Goal: Task Accomplishment & Management: Complete application form

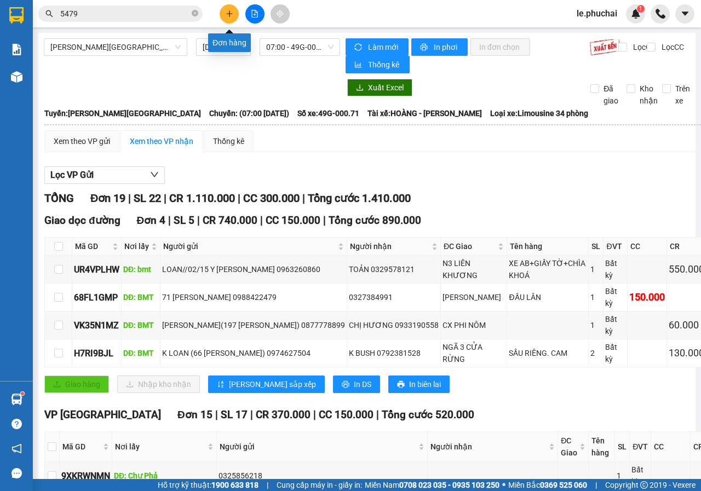
click at [221, 10] on button at bounding box center [228, 13] width 19 height 19
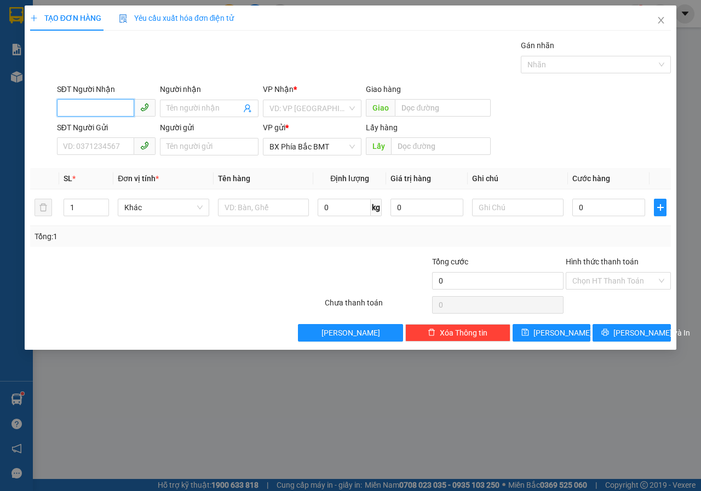
click at [97, 109] on input "SĐT Người Nhận" at bounding box center [95, 108] width 77 height 18
type input "0943800044"
click at [224, 109] on input "Người nhận" at bounding box center [203, 108] width 74 height 12
type input "[PERSON_NAME]"
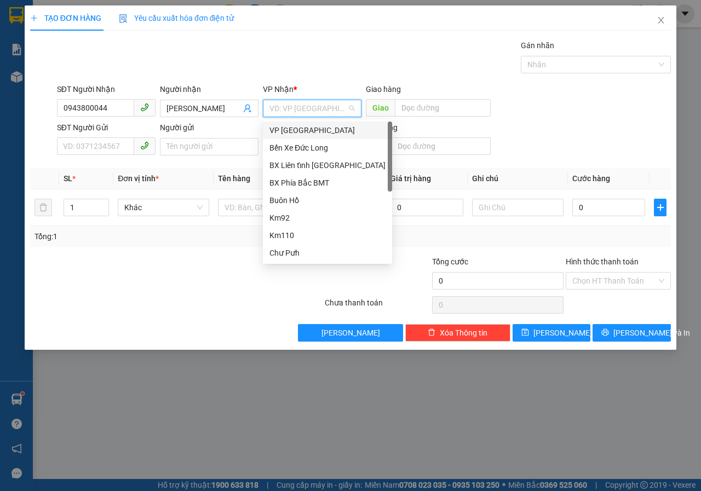
scroll to position [0, 0]
click at [303, 105] on input "search" at bounding box center [308, 108] width 78 height 16
click at [304, 129] on div "VP [GEOGRAPHIC_DATA]" at bounding box center [327, 130] width 116 height 12
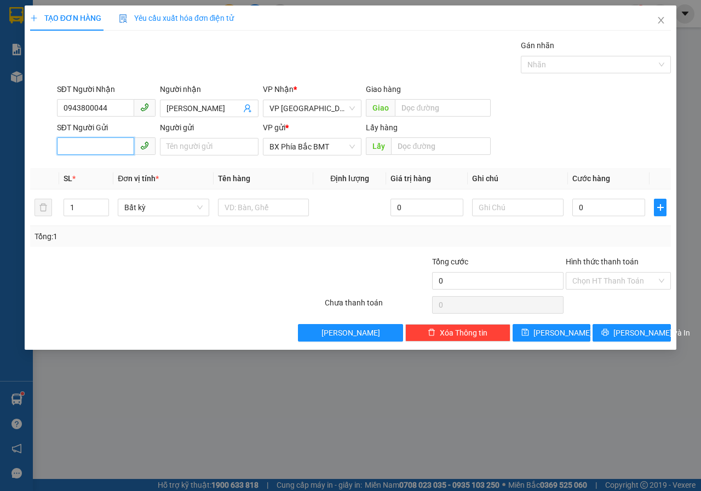
click at [115, 144] on input "SĐT Người Gửi" at bounding box center [95, 146] width 77 height 18
click at [436, 107] on input "text" at bounding box center [442, 108] width 95 height 18
type input "LIÊN KHƯƠNG"
click at [90, 147] on input "SĐT Người Gửi" at bounding box center [95, 146] width 77 height 18
type input "0913786123"
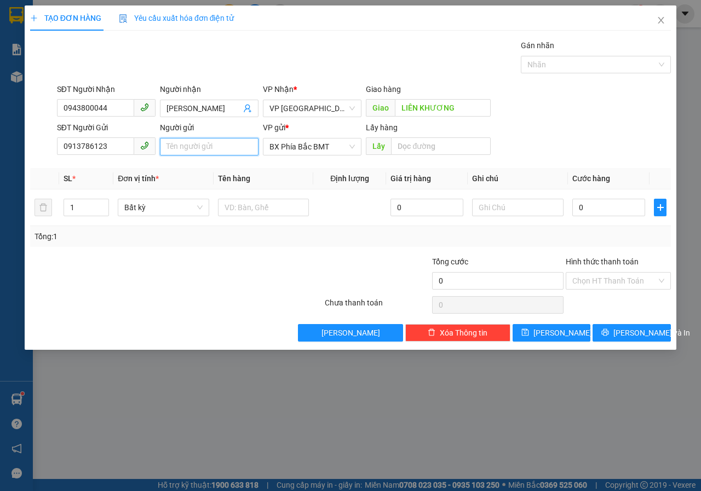
click at [187, 146] on input "Người gửi" at bounding box center [209, 147] width 99 height 18
type input "TỪ TRỌNG LÀNH(27 TÚ XƯƠNG)"
click at [599, 212] on input "0" at bounding box center [608, 208] width 73 height 18
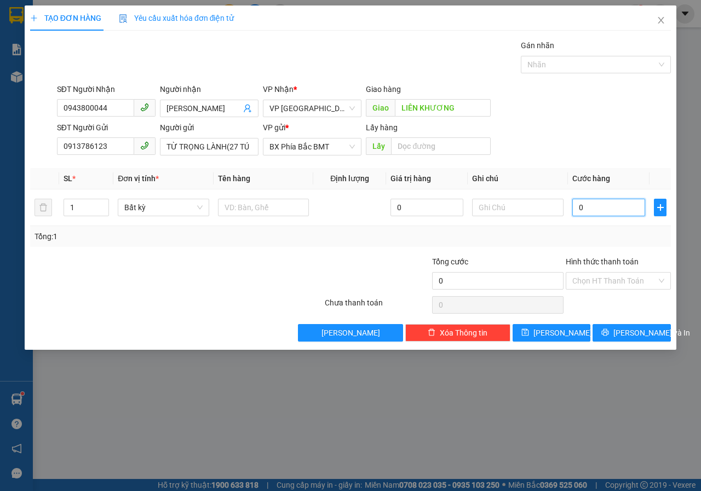
type input "5"
type input "50"
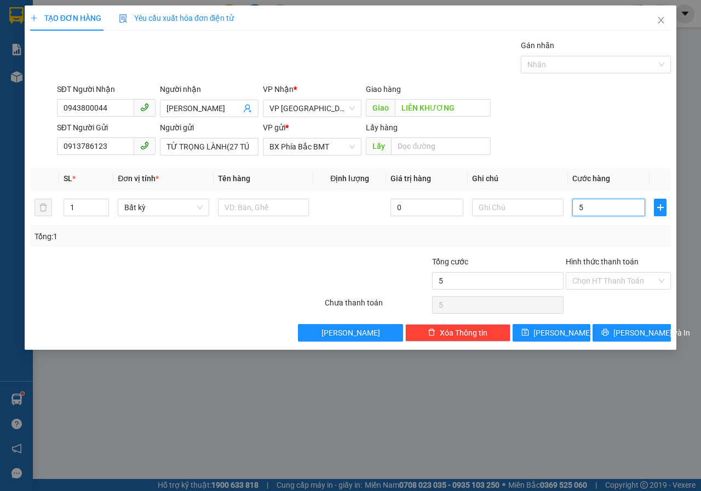
type input "50"
type input "500"
type input "5.000"
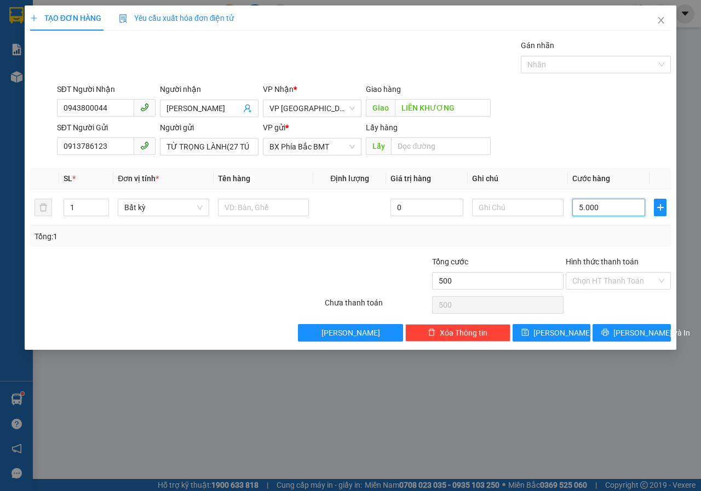
type input "5.000"
type input "50.000"
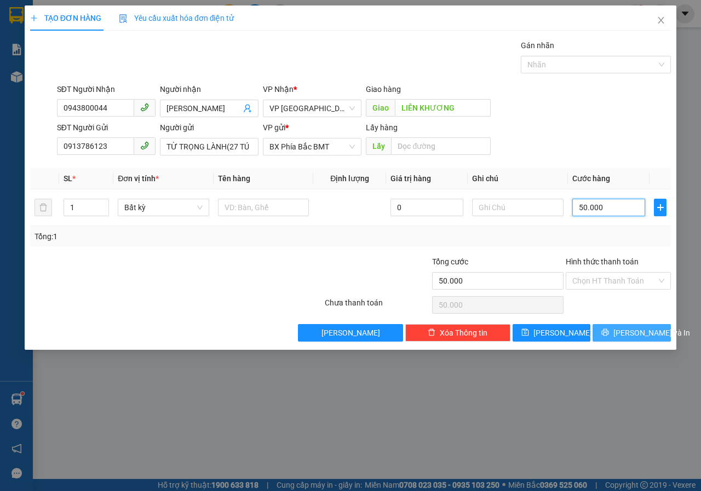
type input "50.000"
click at [644, 334] on span "[PERSON_NAME] và In" at bounding box center [651, 333] width 77 height 12
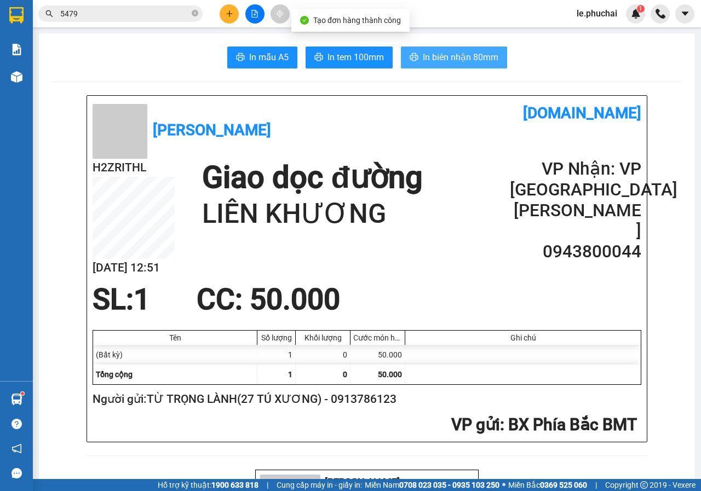
click at [432, 61] on span "In biên nhận 80mm" at bounding box center [461, 57] width 76 height 14
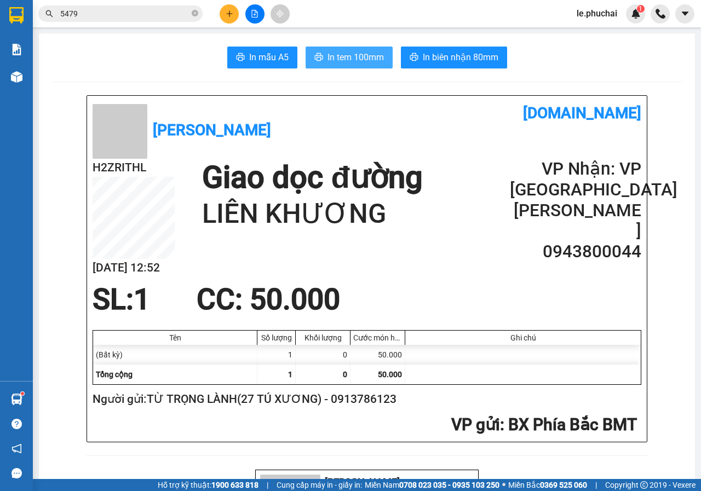
click at [362, 62] on span "In tem 100mm" at bounding box center [355, 57] width 56 height 14
click at [227, 13] on icon "plus" at bounding box center [229, 14] width 8 height 8
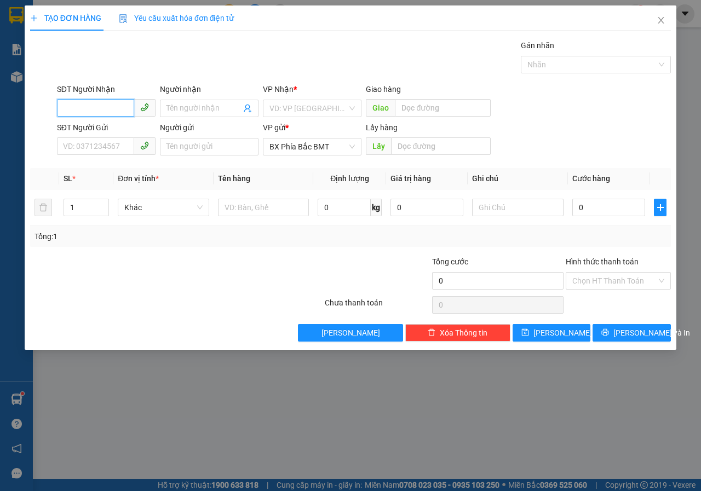
click at [107, 111] on input "SĐT Người Nhận" at bounding box center [95, 108] width 77 height 18
type input "0966478951"
click at [86, 130] on div "0966478951 - ĐẠI VĨ" at bounding box center [105, 130] width 85 height 12
type input "ĐẠI VĨ"
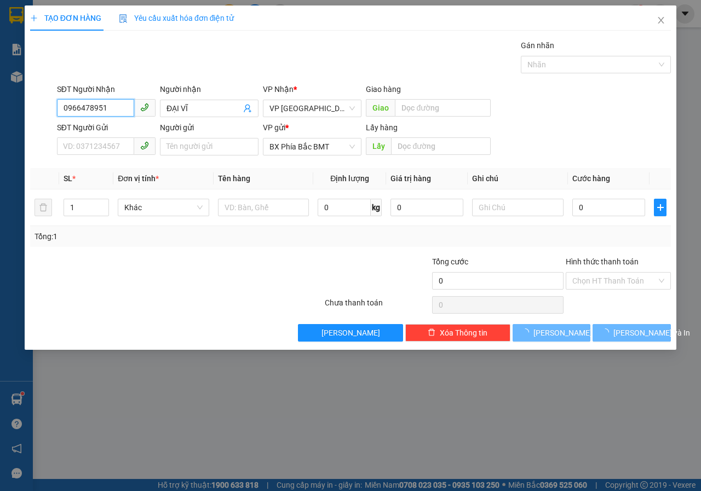
type input "50.000"
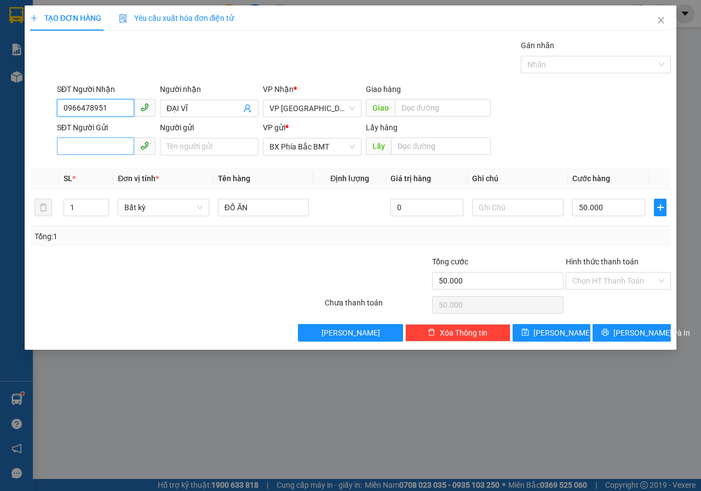
type input "0966478951"
click at [94, 150] on input "SĐT Người Gửi" at bounding box center [95, 146] width 77 height 18
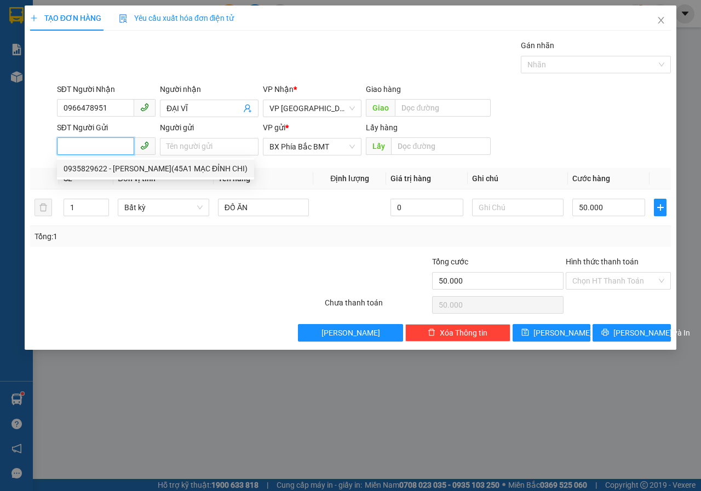
click at [108, 148] on input "SĐT Người Gửi" at bounding box center [95, 146] width 77 height 18
click at [140, 170] on div "0935829622 - [PERSON_NAME](45A1 MẠC ĐỈNH CHI)" at bounding box center [155, 169] width 184 height 12
type input "0935829622"
type input "[PERSON_NAME](45A1 MẠC ĐỈNH CHI)"
type input "BMT"
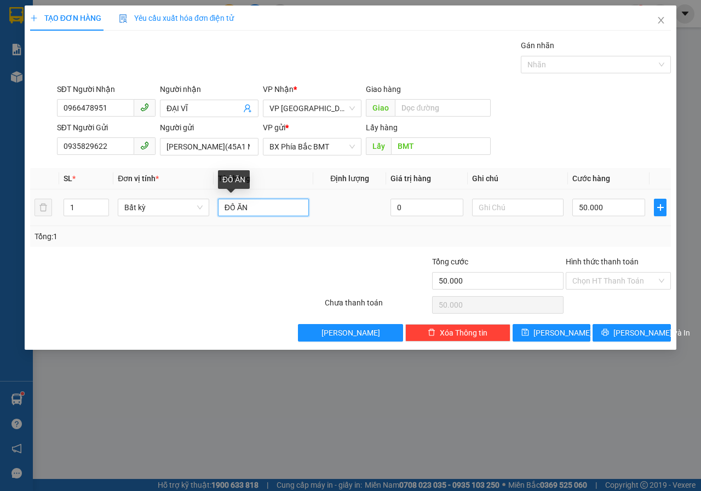
click at [259, 210] on input "ĐỒ ĂN" at bounding box center [263, 208] width 91 height 18
type input "Đ"
type input "MÀNG HÌNH MÁY TÍNH"
click at [629, 213] on input "50.000" at bounding box center [608, 208] width 73 height 18
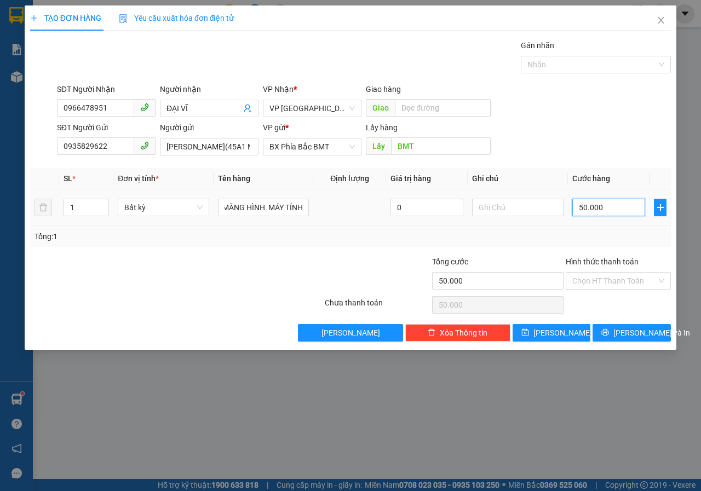
scroll to position [0, 0]
type input "8"
type input "80"
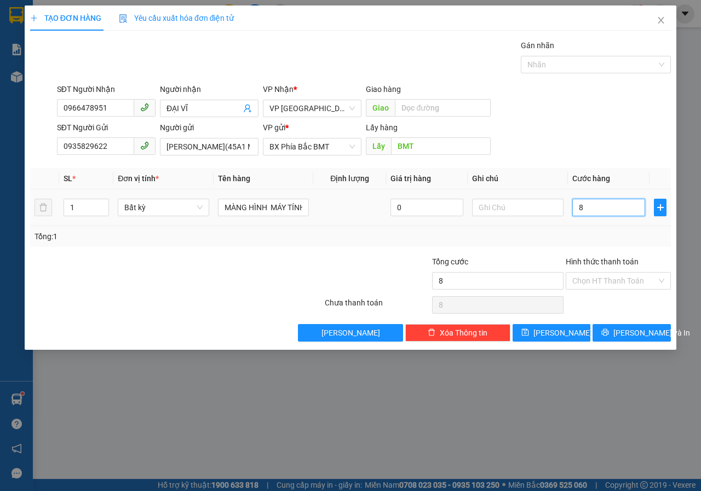
type input "80"
type input "800"
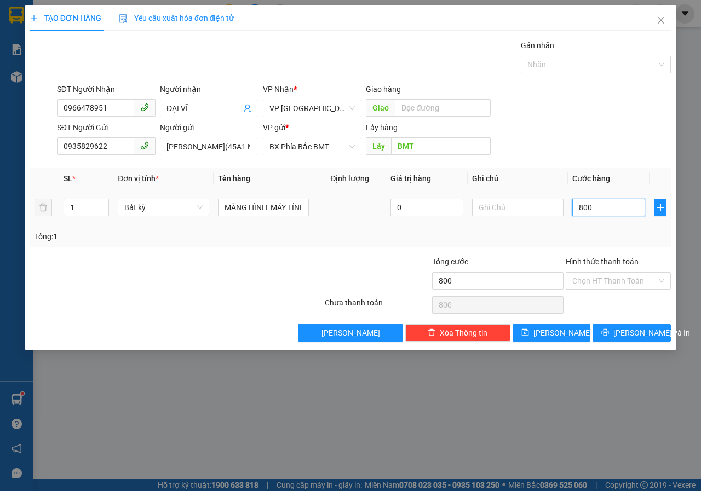
type input "8.000"
type input "80.000"
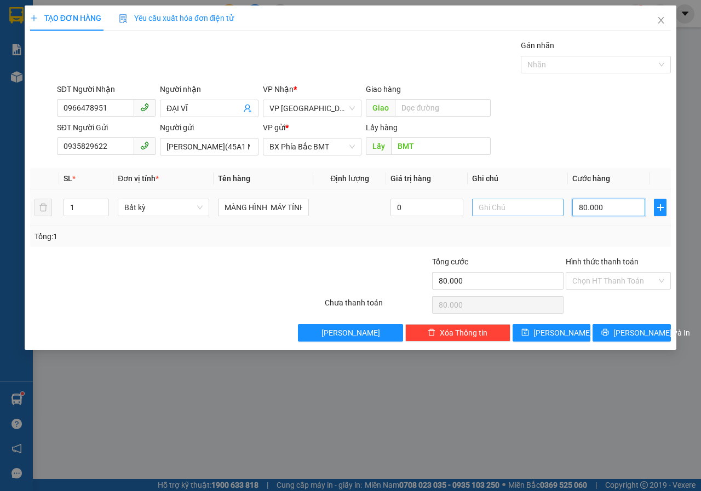
type input "80.000"
click at [473, 207] on input "text" at bounding box center [517, 208] width 91 height 18
type input "DỄ VỠ CẨN THẬN"
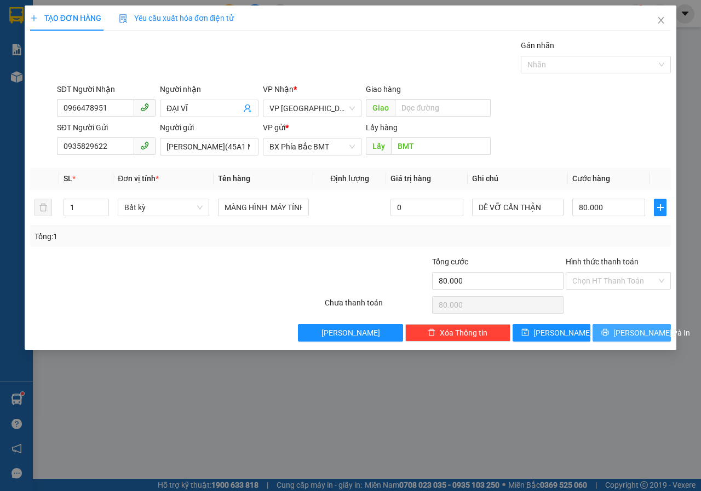
click at [627, 335] on span "[PERSON_NAME] và In" at bounding box center [651, 333] width 77 height 12
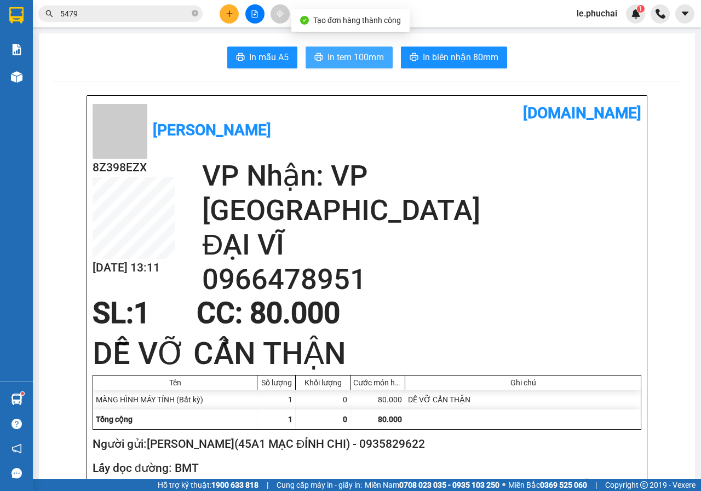
click at [340, 60] on span "In tem 100mm" at bounding box center [355, 57] width 56 height 14
click at [121, 15] on input "5479" at bounding box center [124, 14] width 129 height 12
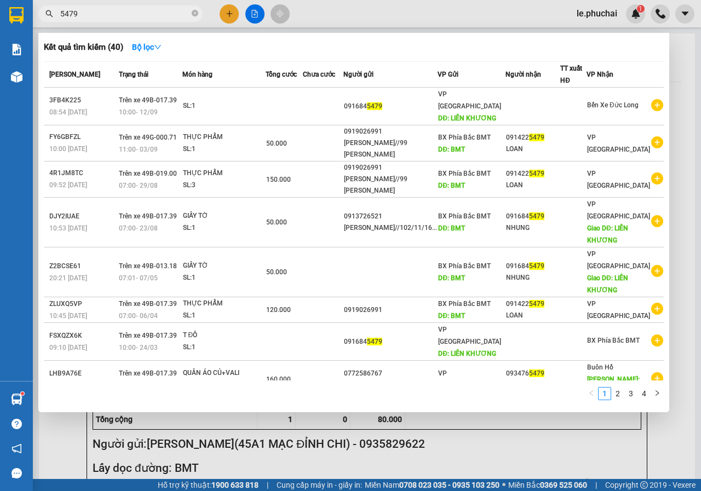
drag, startPoint x: 121, startPoint y: 15, endPoint x: 53, endPoint y: 23, distance: 69.4
click at [53, 23] on div "Kết quả tìm kiếm ( 40 ) Bộ lọc Mã ĐH Trạng thái Món hàng Tổng cước Chưa cước Ng…" at bounding box center [106, 13] width 213 height 19
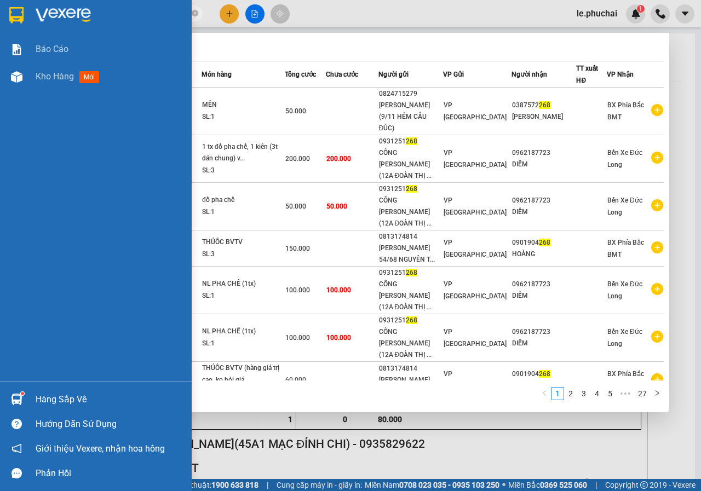
drag, startPoint x: 156, startPoint y: 20, endPoint x: 24, endPoint y: 19, distance: 132.5
click at [24, 19] on section "Kết quả tìm kiếm ( 266 ) Bộ lọc Mã ĐH Trạng thái Món hàng Tổng cước Chưa cước N…" at bounding box center [350, 245] width 701 height 491
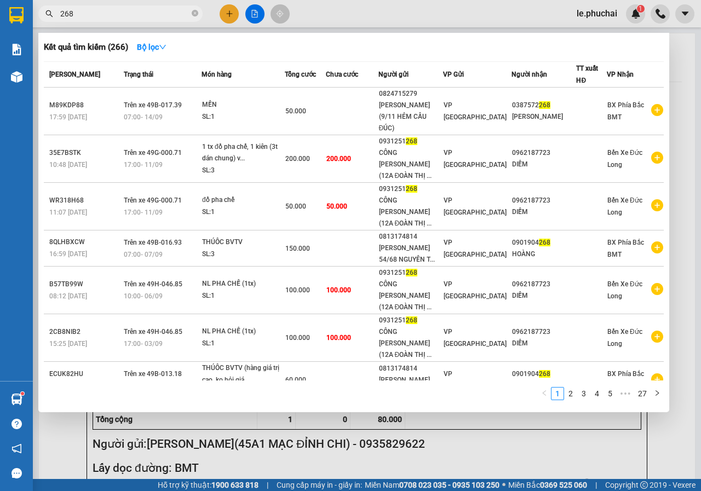
click at [109, 11] on input "268" at bounding box center [124, 14] width 129 height 12
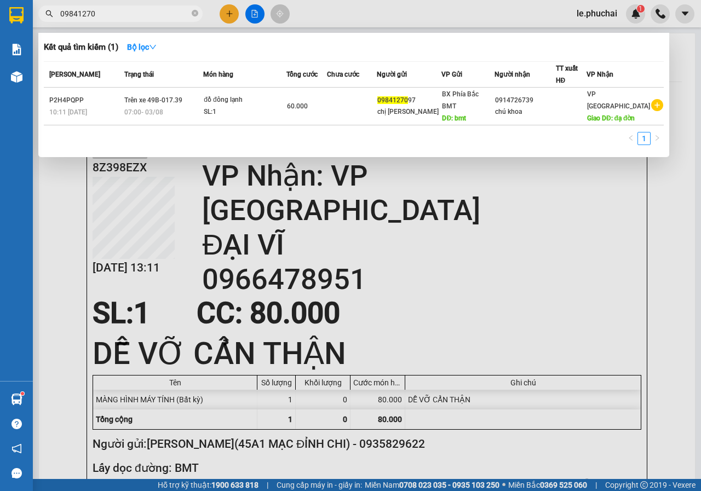
type input "09841270"
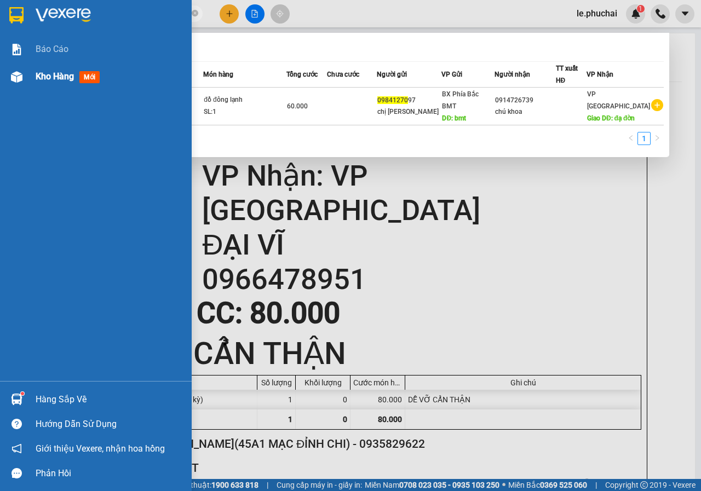
click at [55, 76] on span "Kho hàng" at bounding box center [55, 76] width 38 height 10
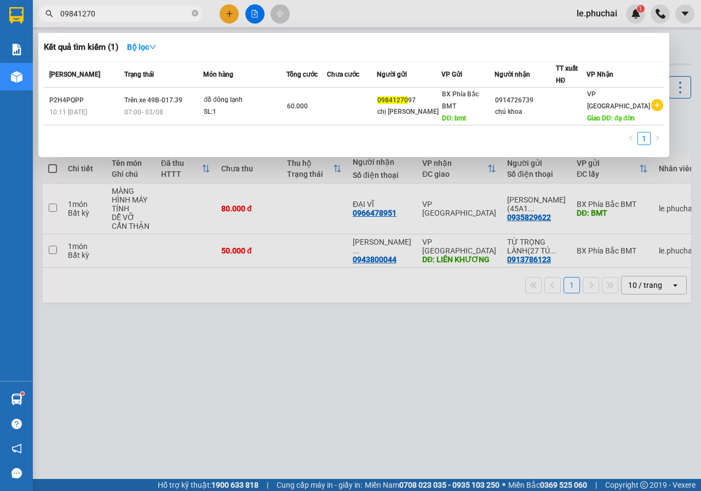
click at [148, 321] on div at bounding box center [350, 245] width 701 height 491
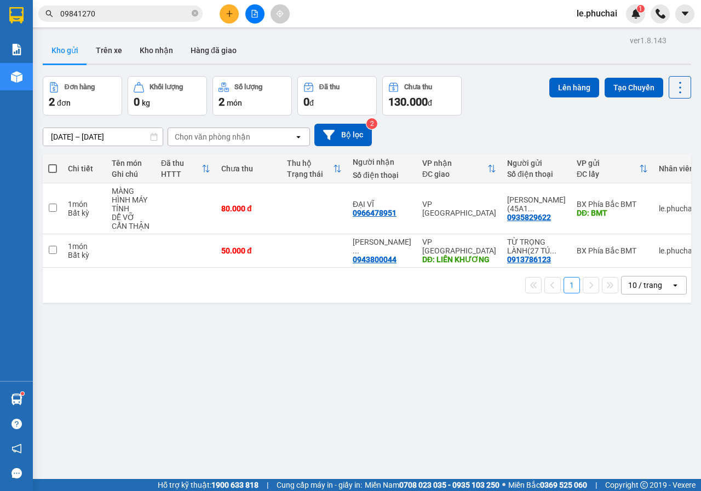
click at [598, 13] on span "le.phuchai" at bounding box center [597, 14] width 58 height 14
click at [601, 31] on span "Đăng xuất" at bounding box center [608, 34] width 46 height 12
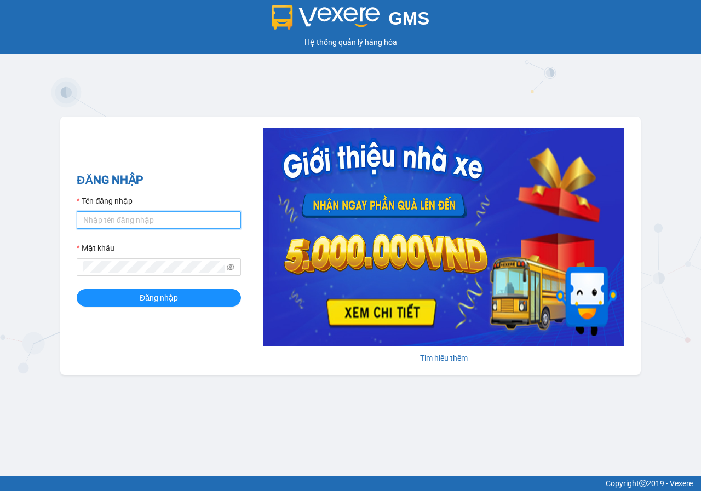
drag, startPoint x: 125, startPoint y: 219, endPoint x: 127, endPoint y: 227, distance: 7.8
click at [125, 219] on input "Tên đăng nhập" at bounding box center [159, 220] width 164 height 18
type input "huyenbmt.phuchai"
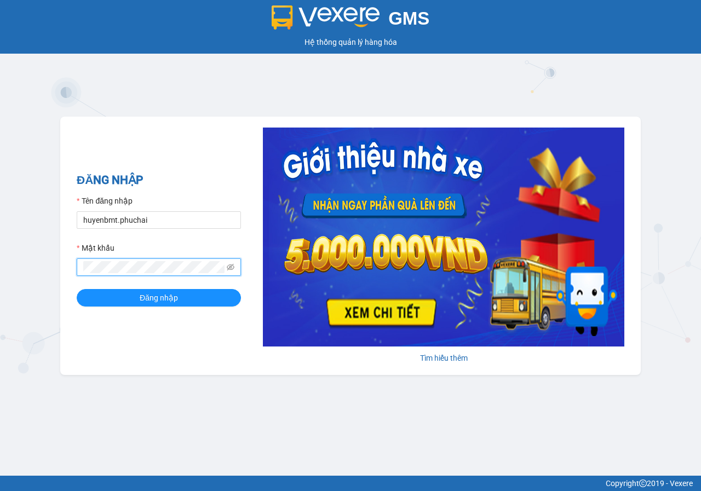
click at [77, 289] on button "Đăng nhập" at bounding box center [159, 298] width 164 height 18
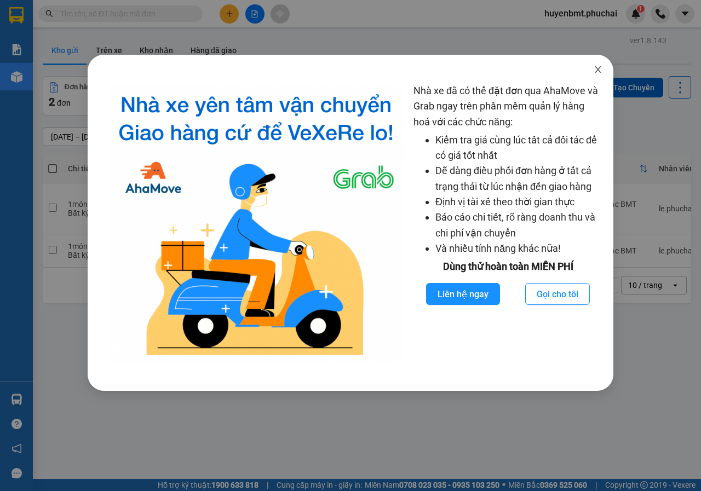
click at [594, 70] on icon "close" at bounding box center [597, 69] width 9 height 9
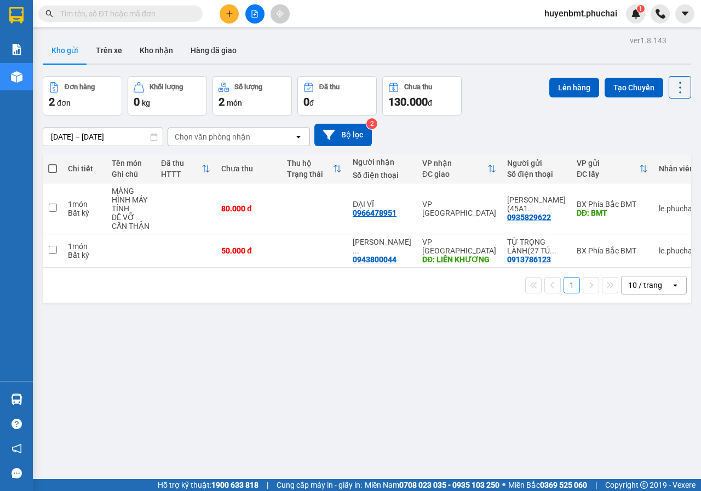
drag, startPoint x: 260, startPoint y: 5, endPoint x: 258, endPoint y: 18, distance: 12.8
click at [259, 5] on div at bounding box center [254, 13] width 82 height 19
click at [254, 11] on icon "file-add" at bounding box center [255, 14] width 8 height 8
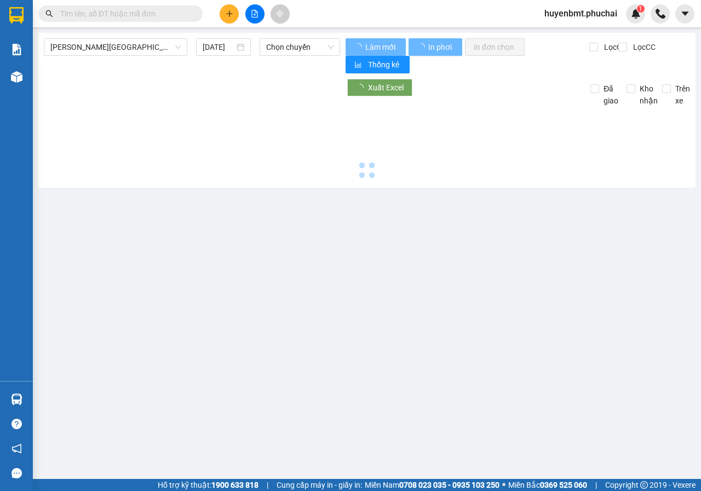
click at [121, 51] on span "[PERSON_NAME][GEOGRAPHIC_DATA]" at bounding box center [115, 47] width 130 height 16
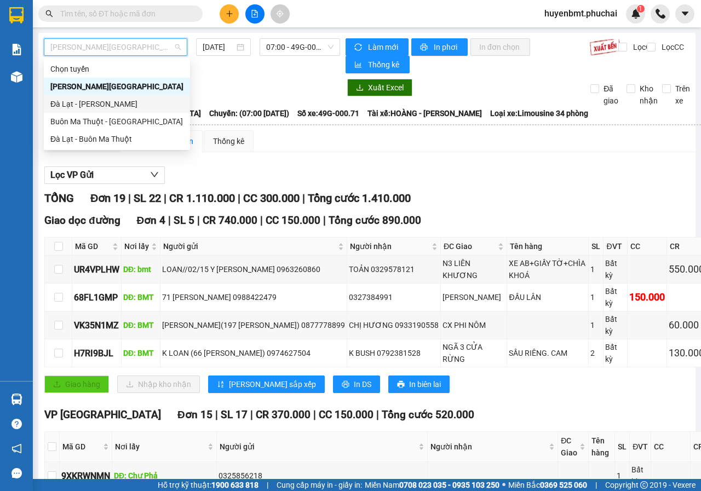
click at [88, 102] on div "Đà Lạt - Gia Lai" at bounding box center [116, 104] width 133 height 12
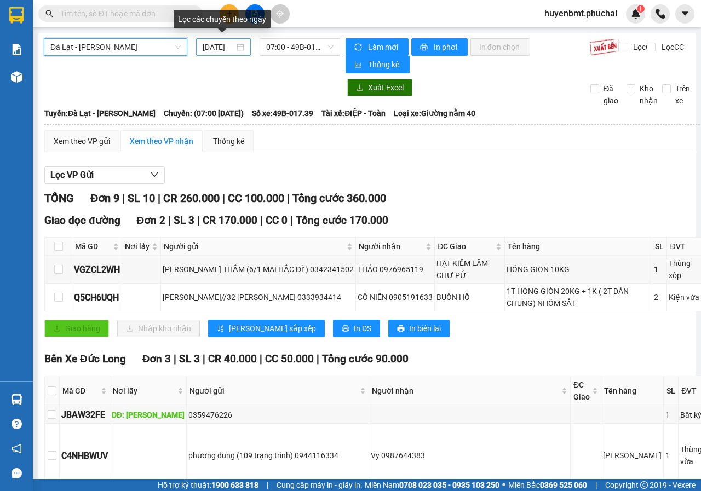
click at [215, 44] on input "[DATE]" at bounding box center [218, 47] width 32 height 12
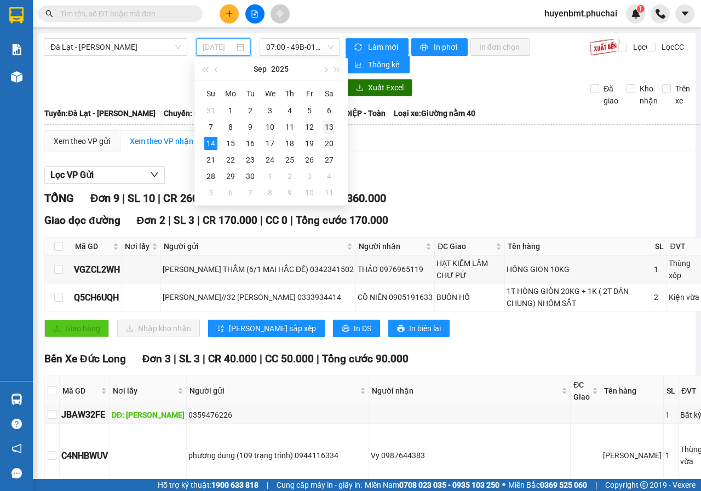
click at [327, 125] on div "13" at bounding box center [328, 126] width 13 height 13
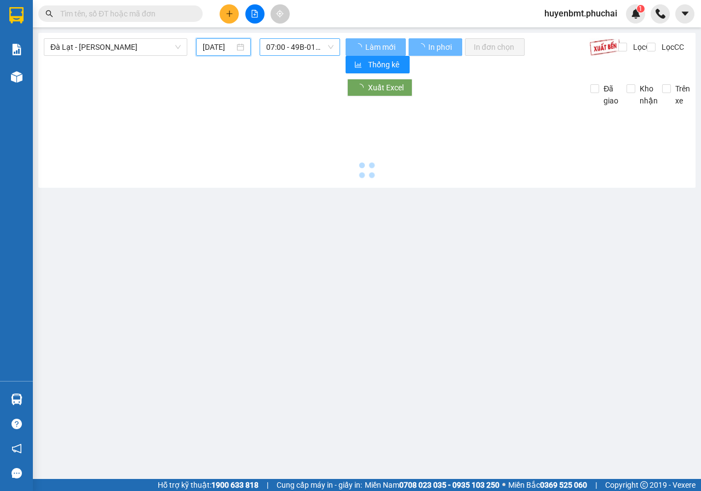
type input "13/09/2025"
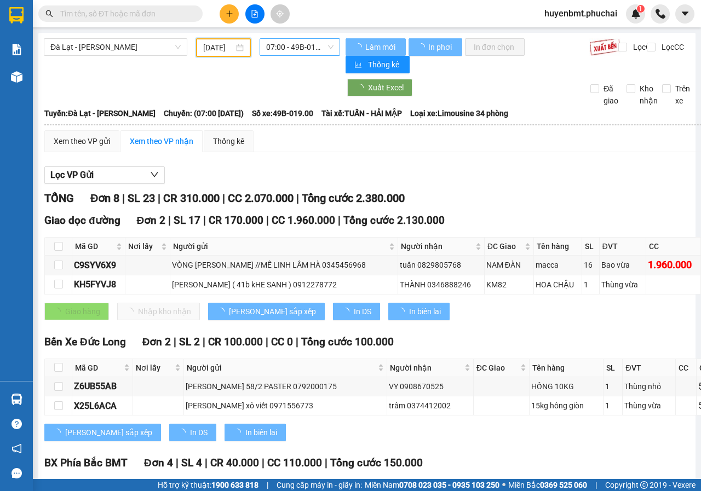
click at [298, 48] on span "07:00 - 49B-019.00" at bounding box center [299, 47] width 67 height 16
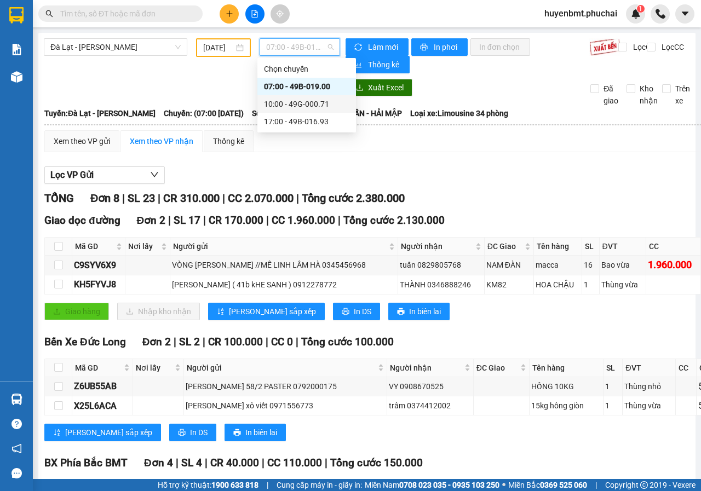
click at [304, 105] on div "10:00 - 49G-000.71" at bounding box center [306, 104] width 85 height 12
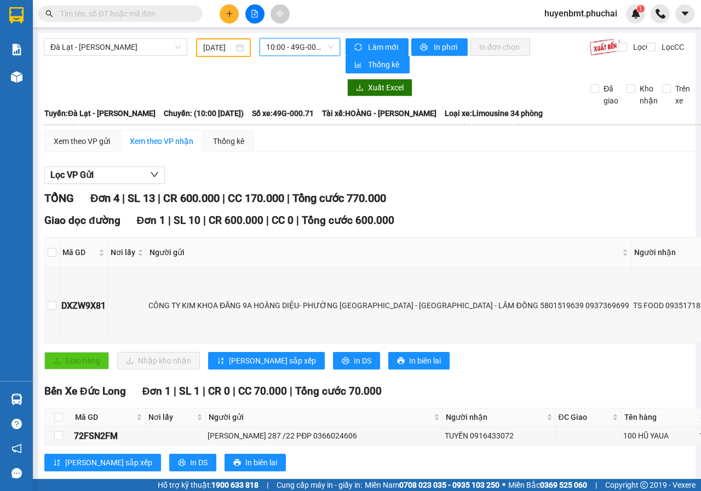
scroll to position [163, 0]
